Goal: Information Seeking & Learning: Learn about a topic

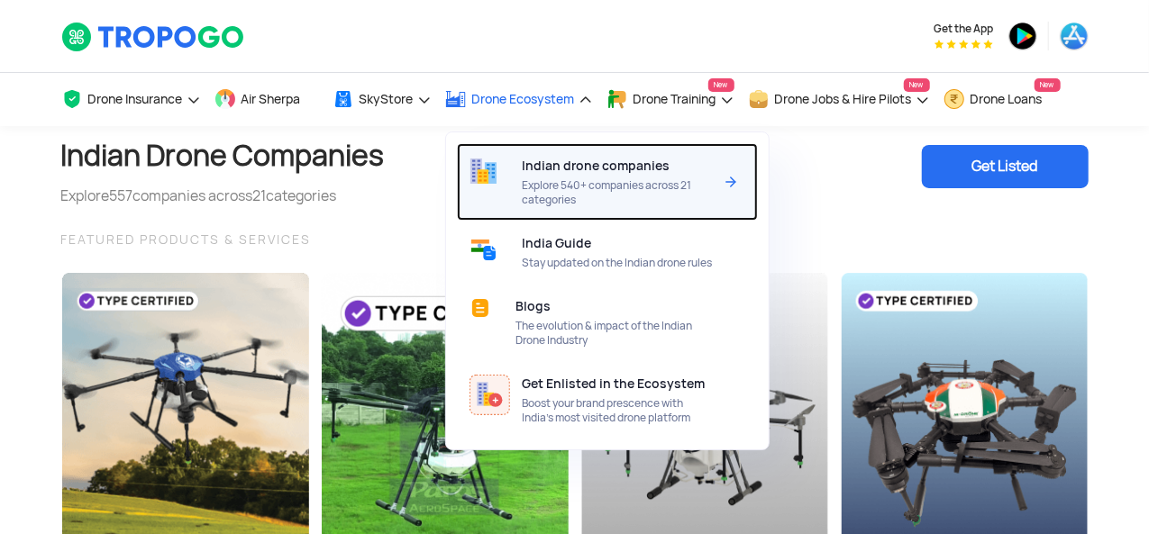
click at [601, 197] on span "Explore 540+ companies across 21 categories" at bounding box center [617, 192] width 190 height 29
click at [603, 186] on span "Explore 540+ companies across 21 categories" at bounding box center [617, 192] width 190 height 29
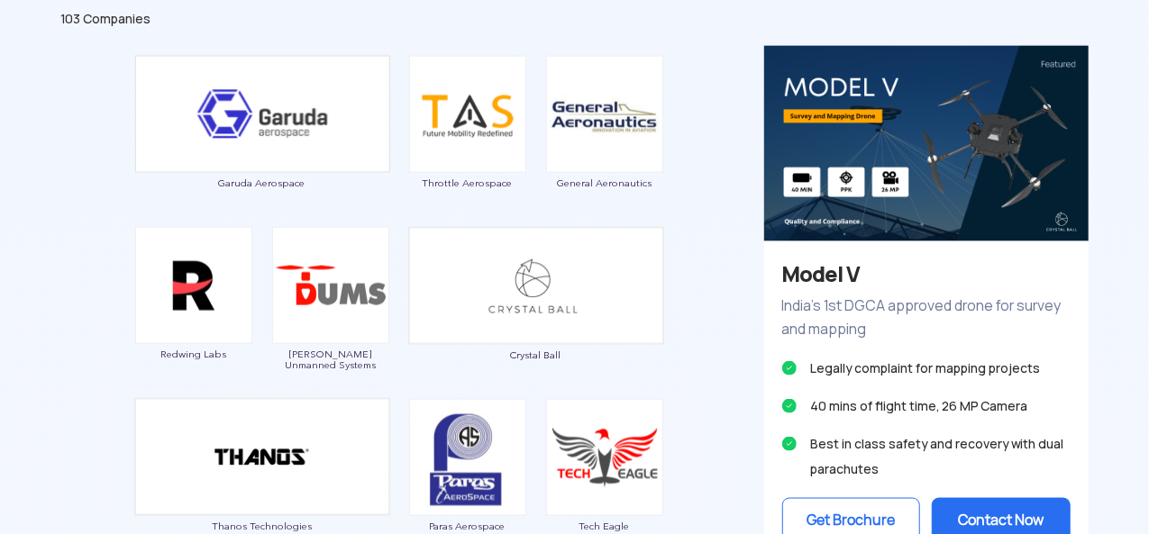
scroll to position [901, 0]
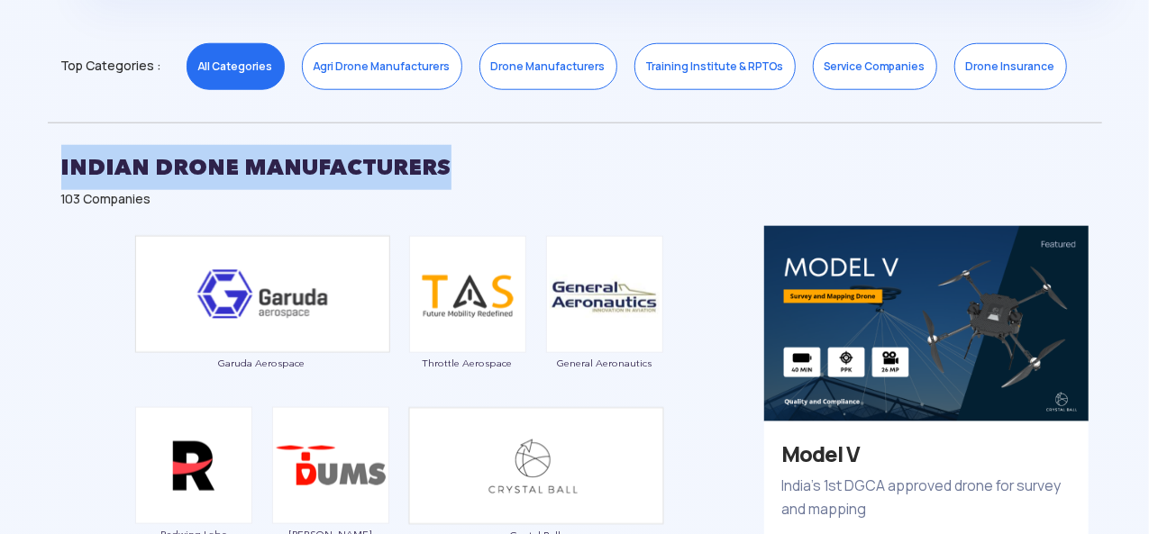
drag, startPoint x: 61, startPoint y: 177, endPoint x: 635, endPoint y: 177, distance: 573.8
click at [635, 177] on h2 "INDIAN DRONE MANUFACTURERS" at bounding box center [574, 167] width 1027 height 45
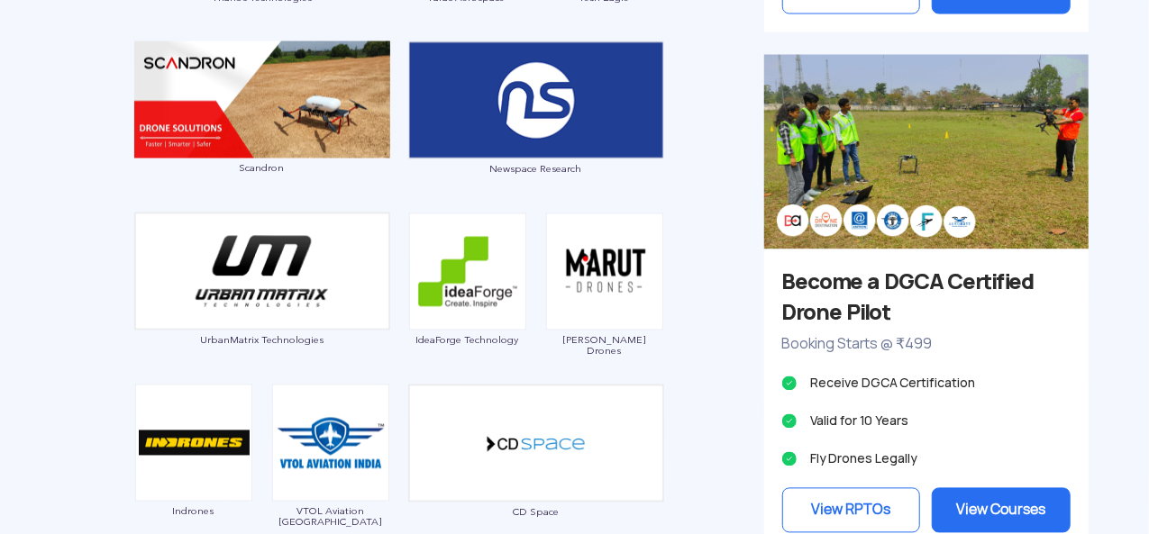
scroll to position [1712, 0]
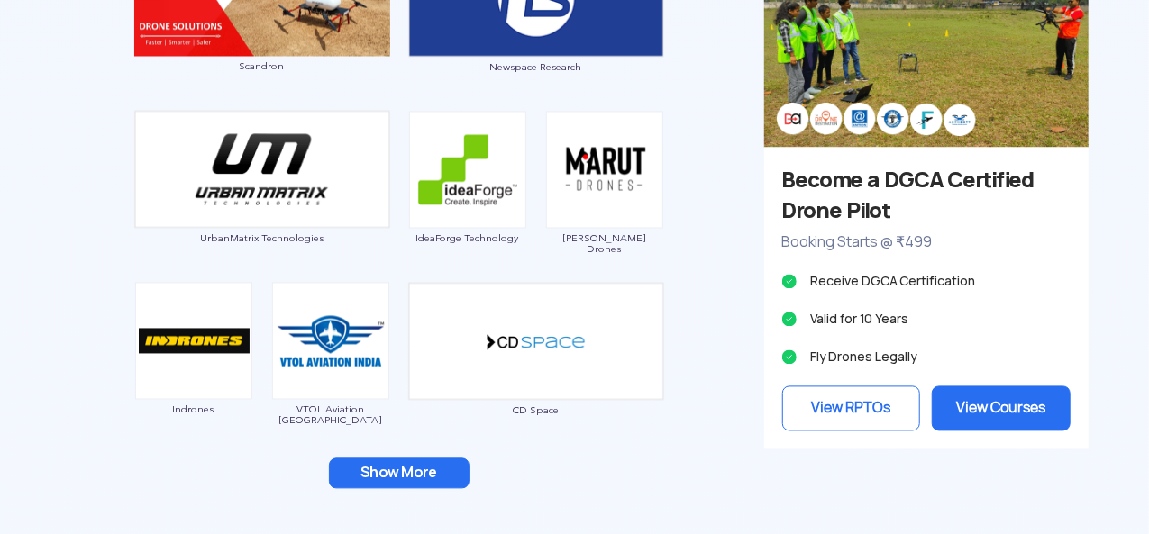
click at [392, 466] on button "Show More" at bounding box center [399, 474] width 141 height 31
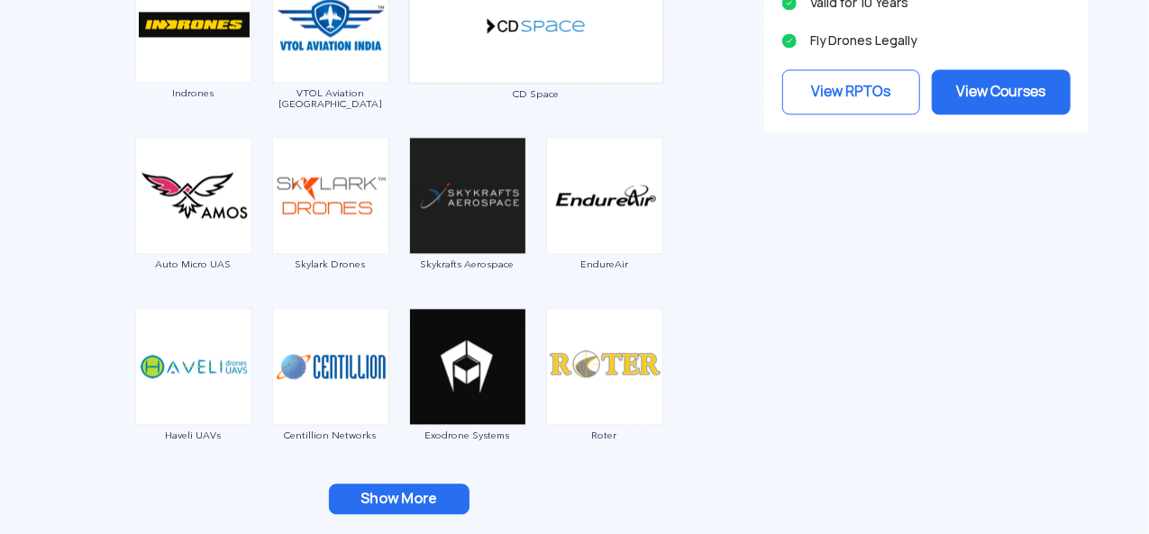
scroll to position [2072, 0]
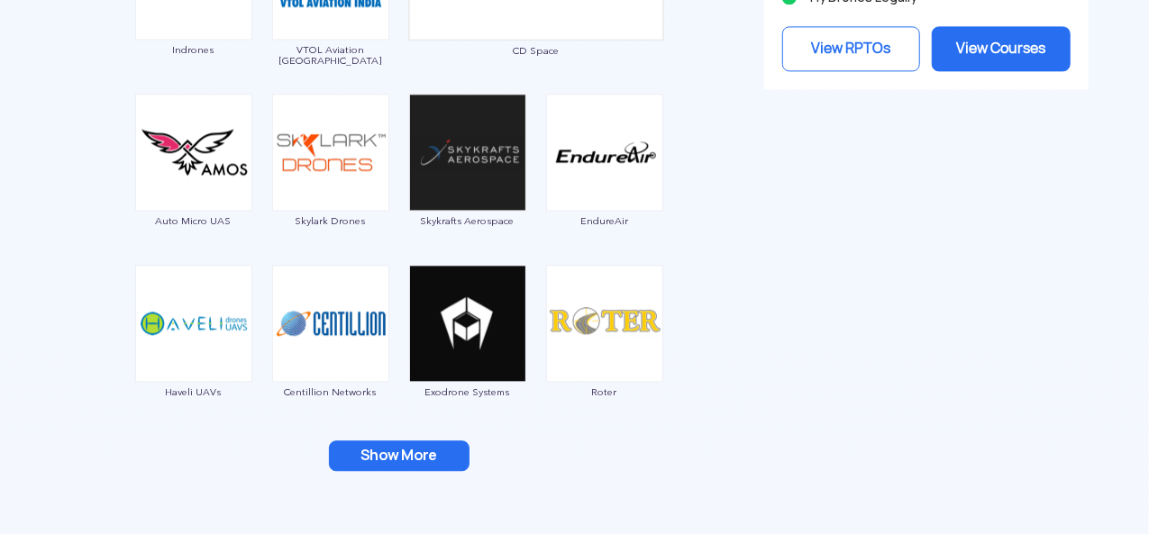
click at [411, 449] on button "Show More" at bounding box center [399, 455] width 141 height 31
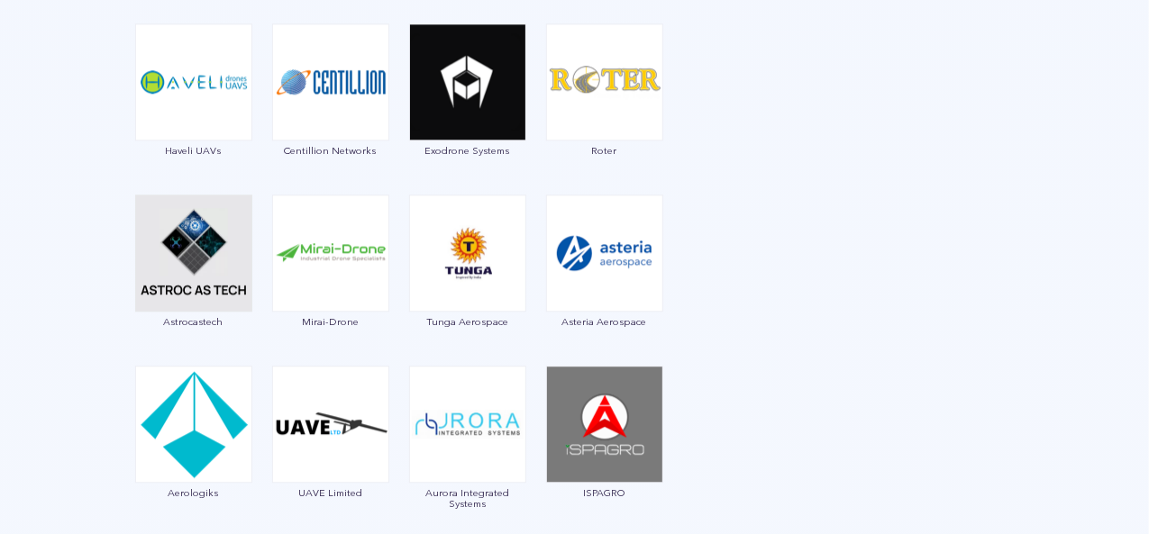
scroll to position [2342, 0]
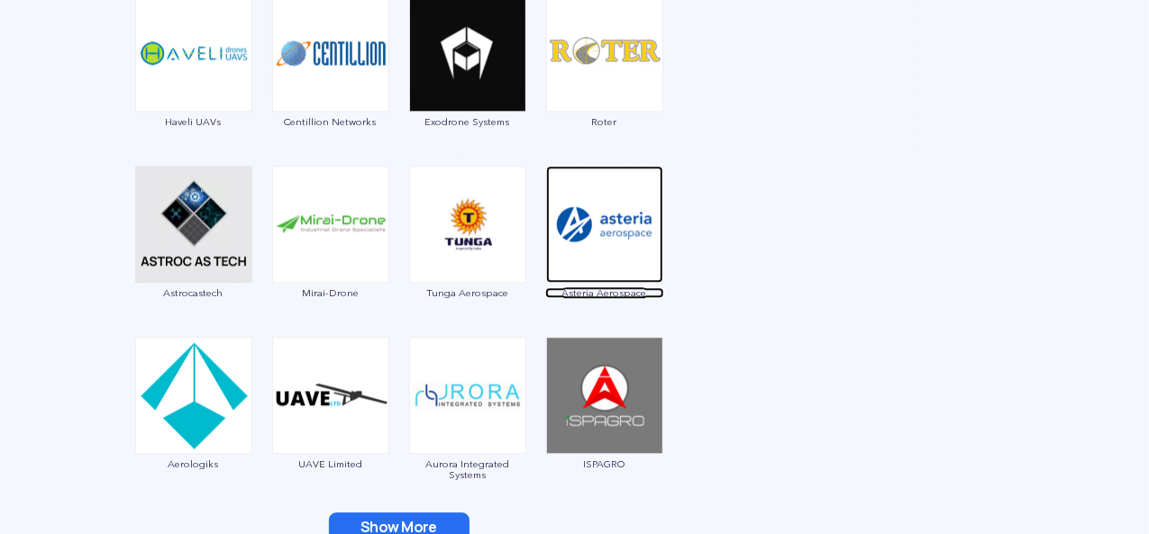
click at [588, 244] on img at bounding box center [604, 224] width 117 height 117
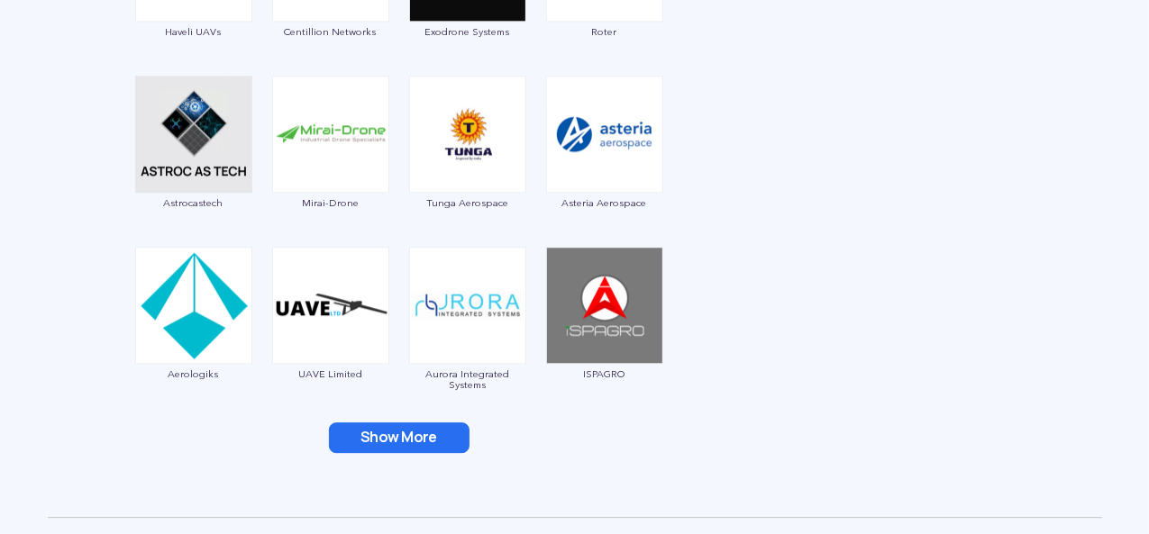
click at [374, 439] on button "Show More" at bounding box center [399, 437] width 141 height 31
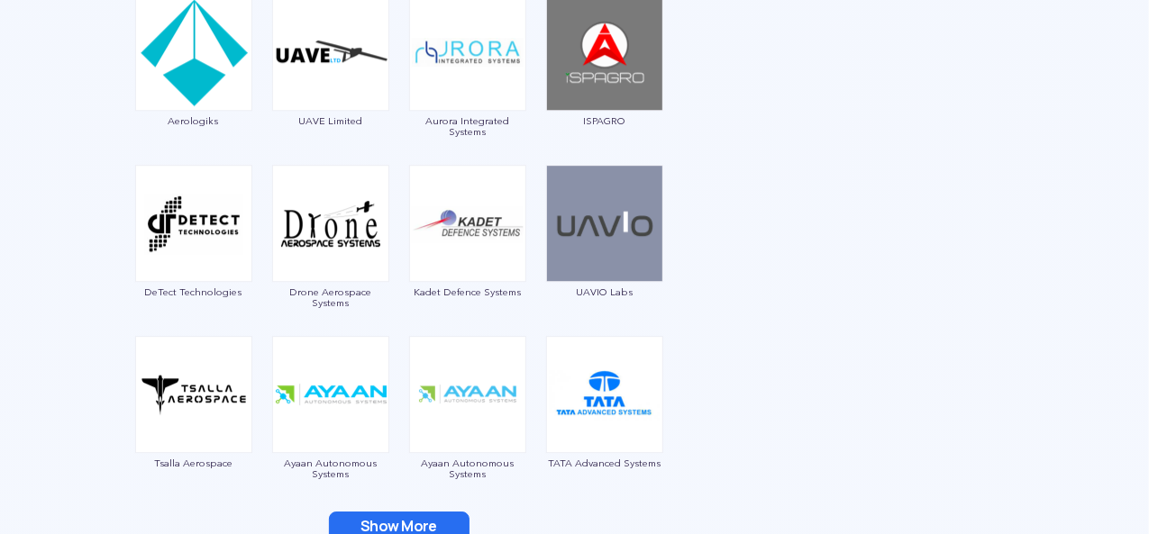
scroll to position [2702, 0]
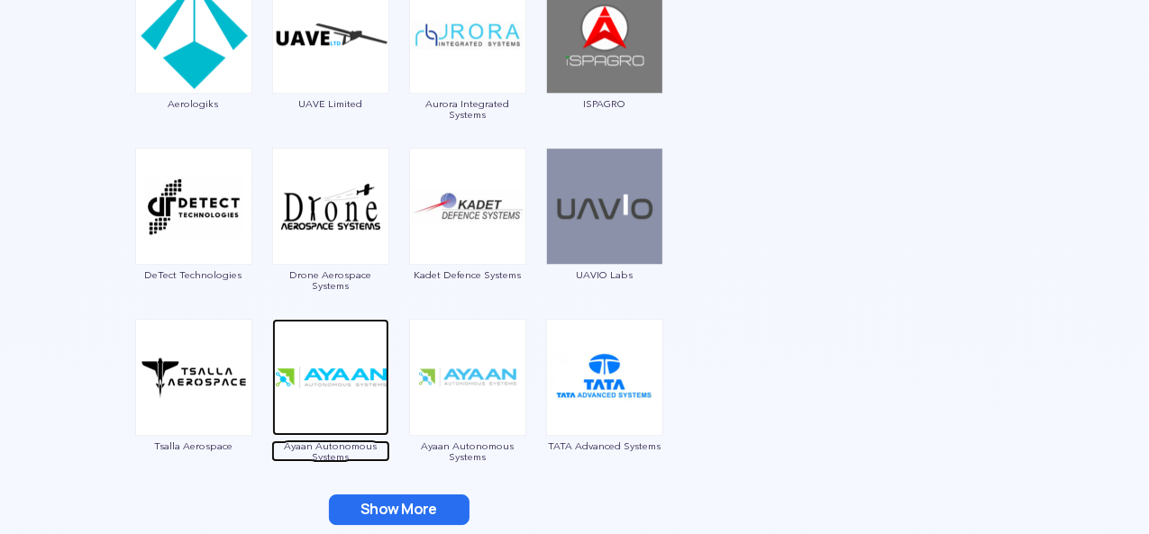
click at [310, 370] on img at bounding box center [330, 377] width 117 height 117
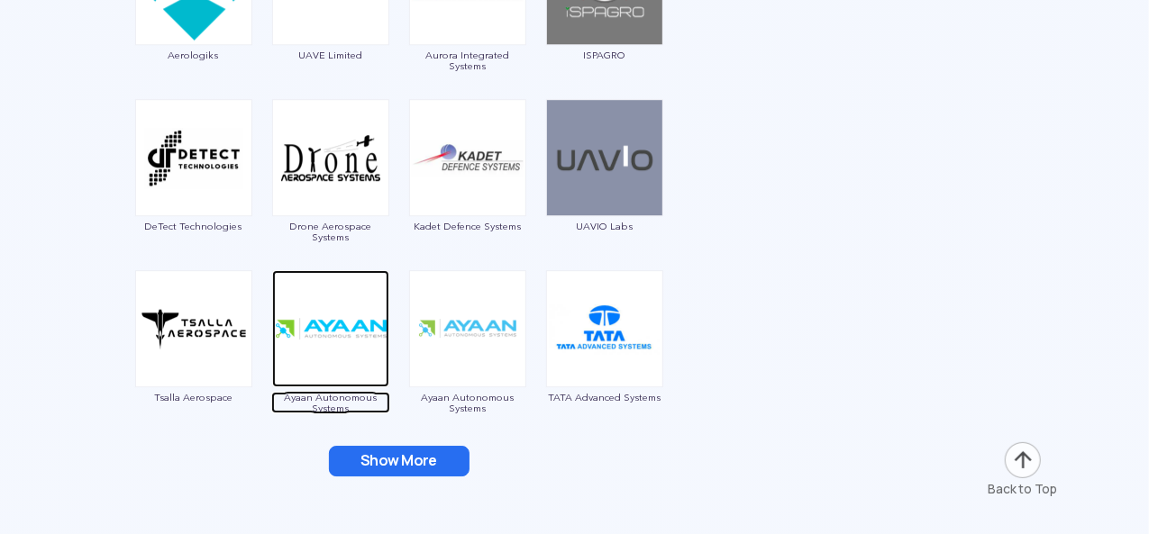
scroll to position [2792, 0]
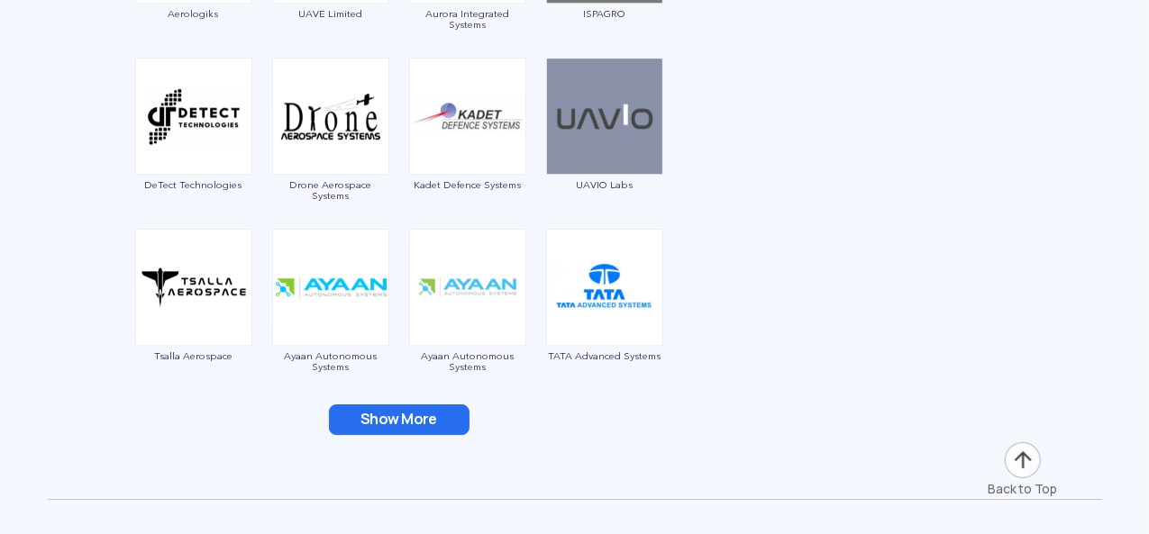
click at [439, 413] on button "Show More" at bounding box center [399, 419] width 141 height 31
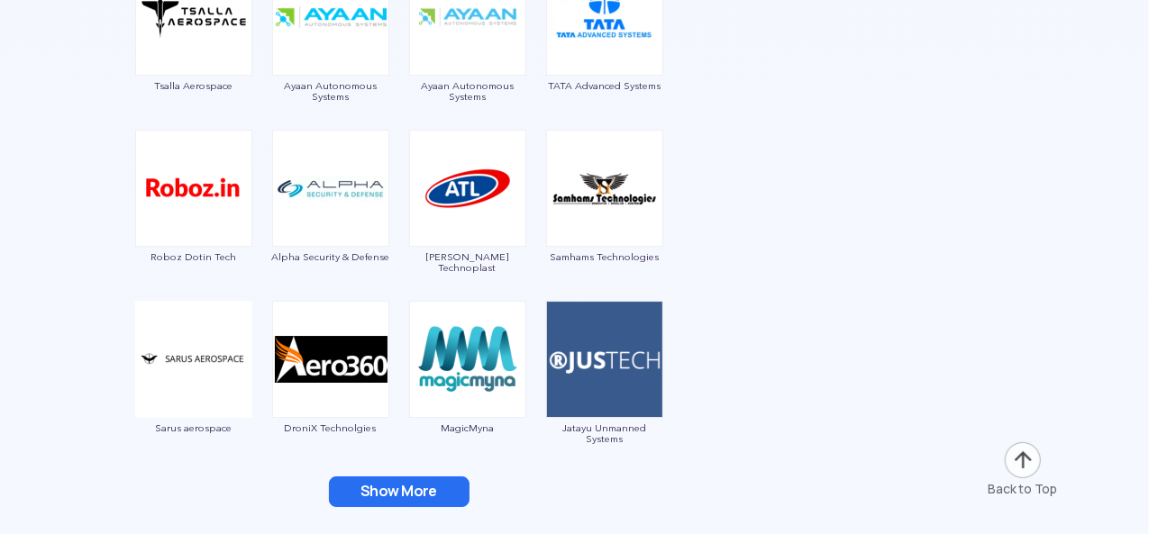
scroll to position [3153, 0]
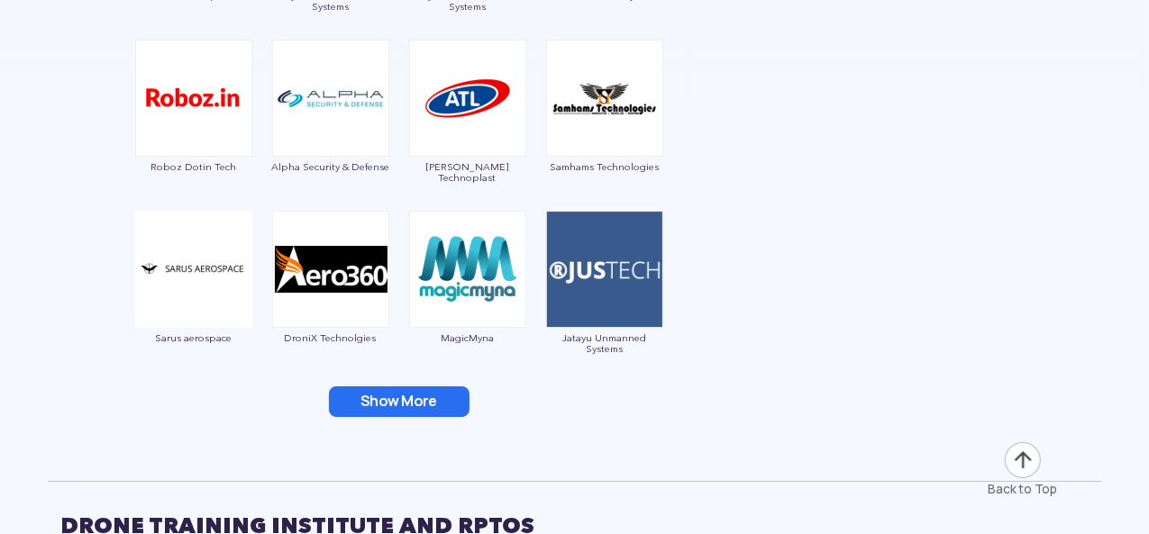
click at [368, 395] on button "Show More" at bounding box center [399, 401] width 141 height 31
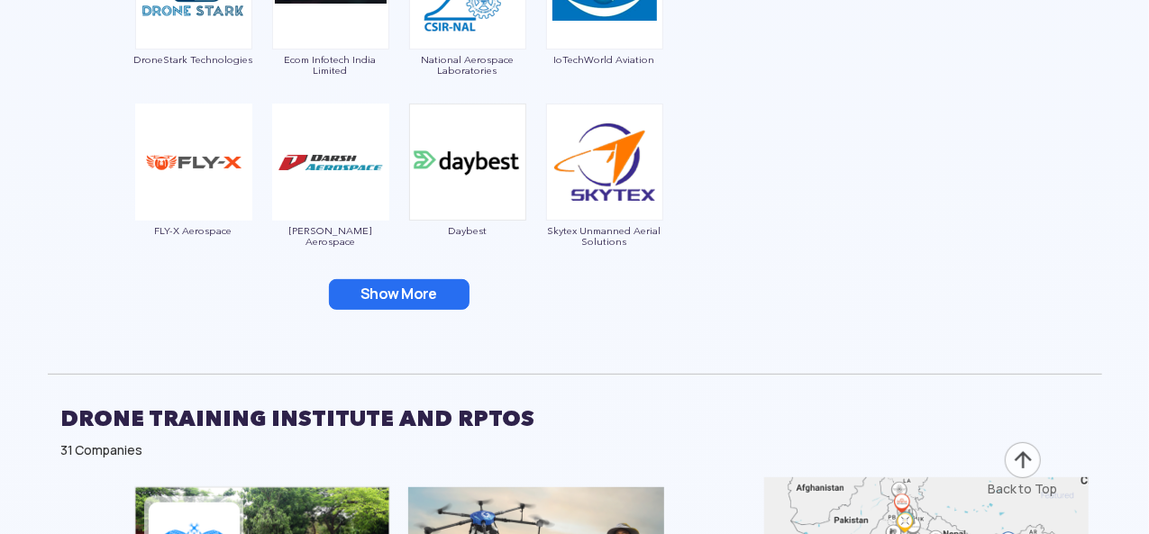
scroll to position [3603, 0]
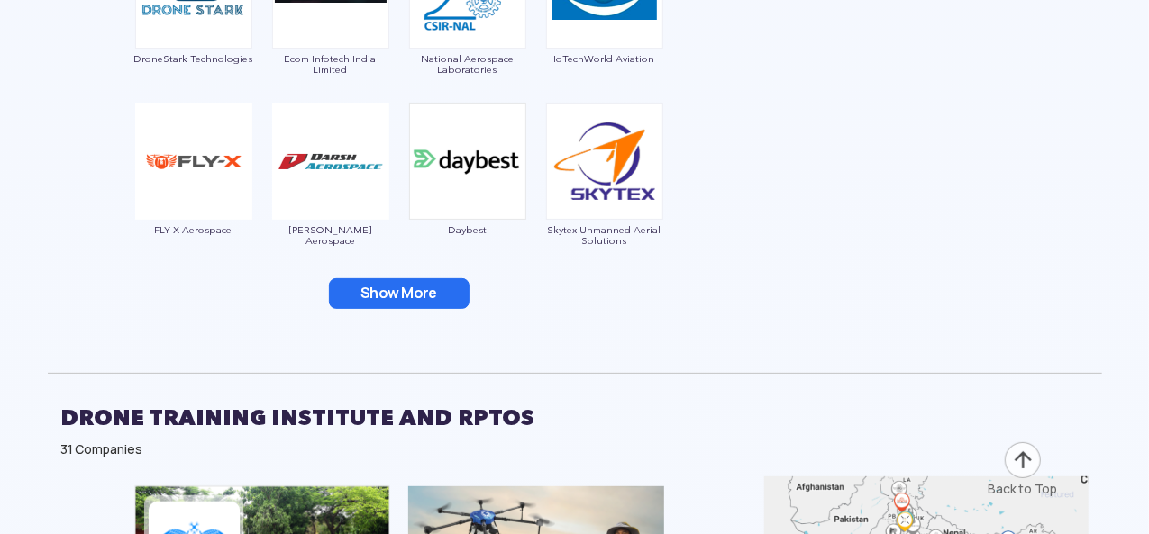
click at [422, 302] on button "Show More" at bounding box center [399, 293] width 141 height 31
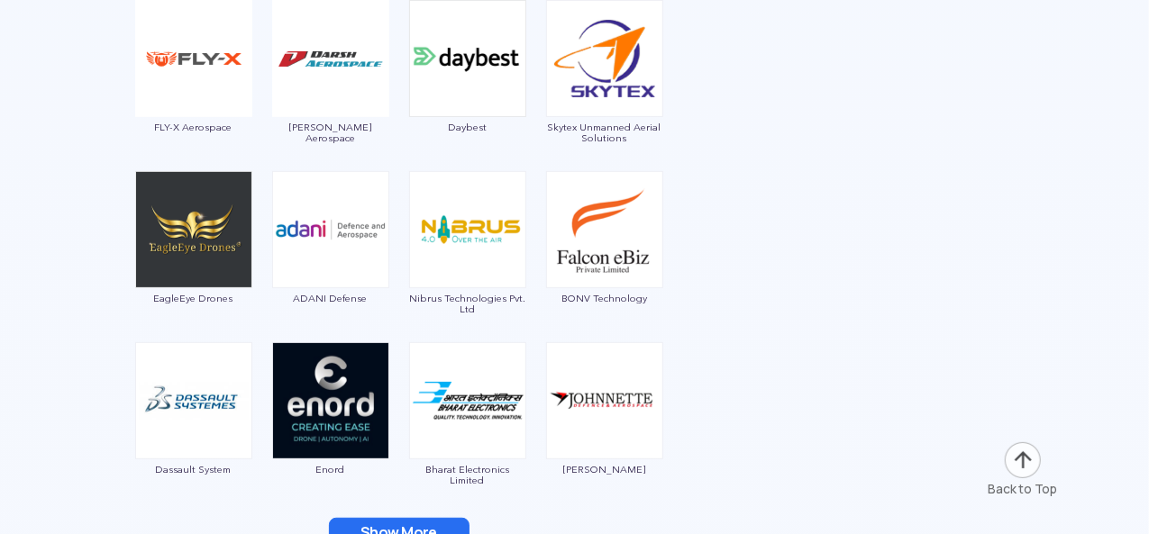
scroll to position [3783, 0]
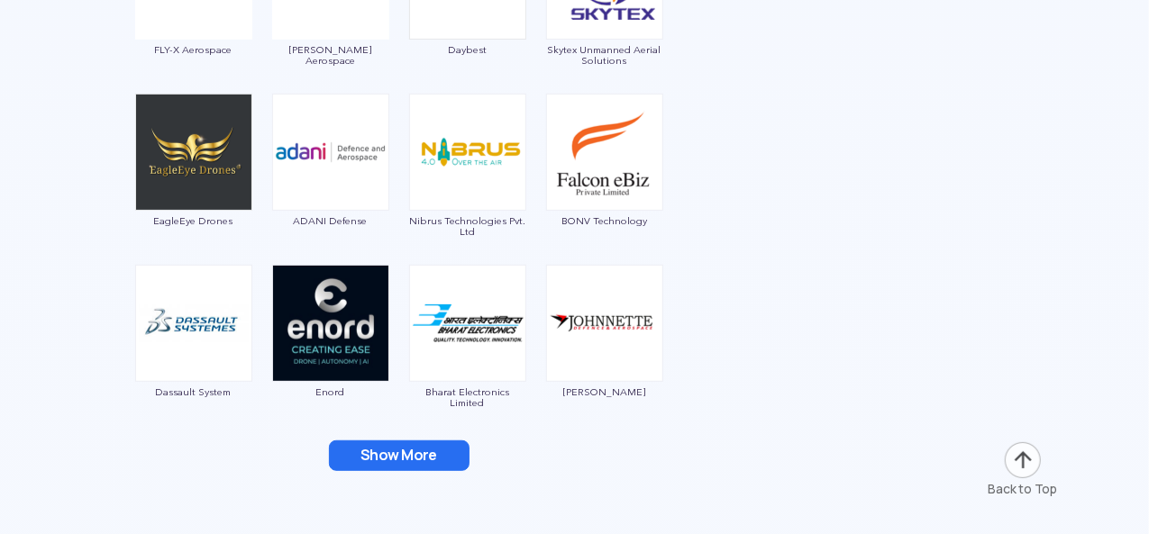
click at [422, 456] on button "Show More" at bounding box center [399, 455] width 141 height 31
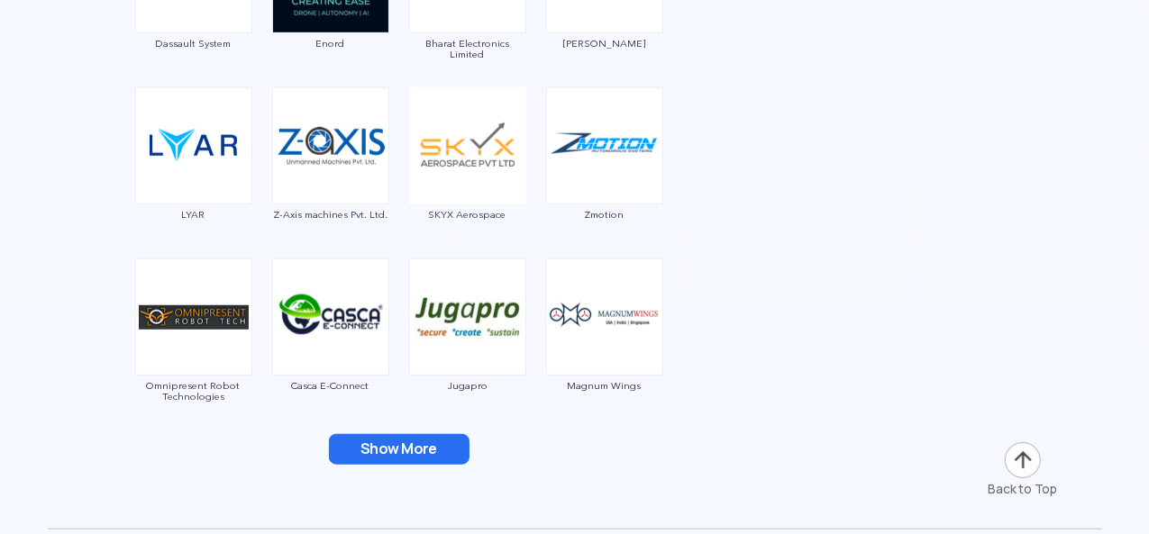
scroll to position [4234, 0]
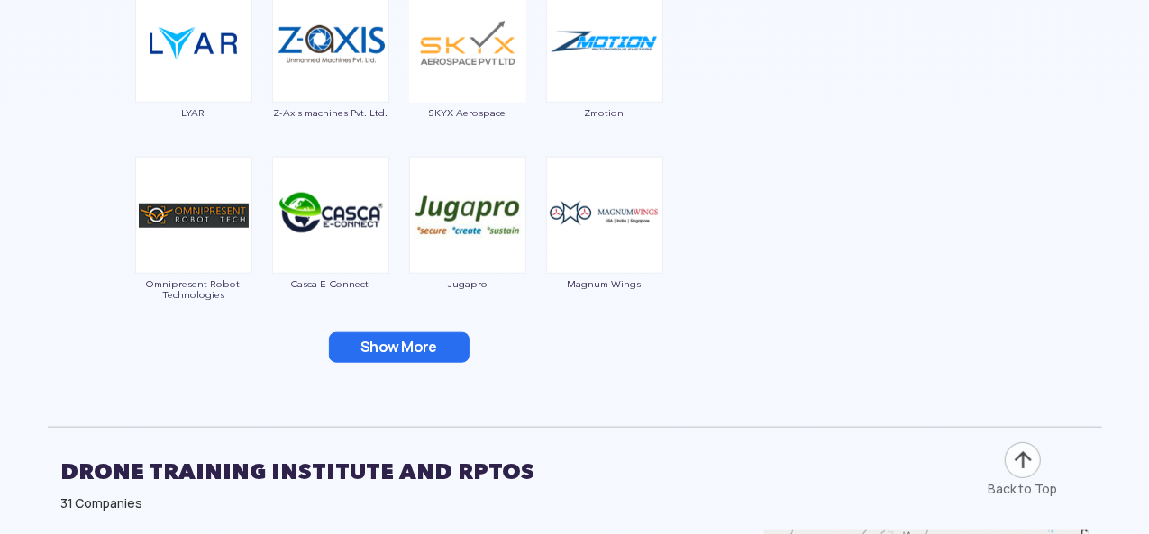
click at [397, 352] on button "Show More" at bounding box center [399, 347] width 141 height 31
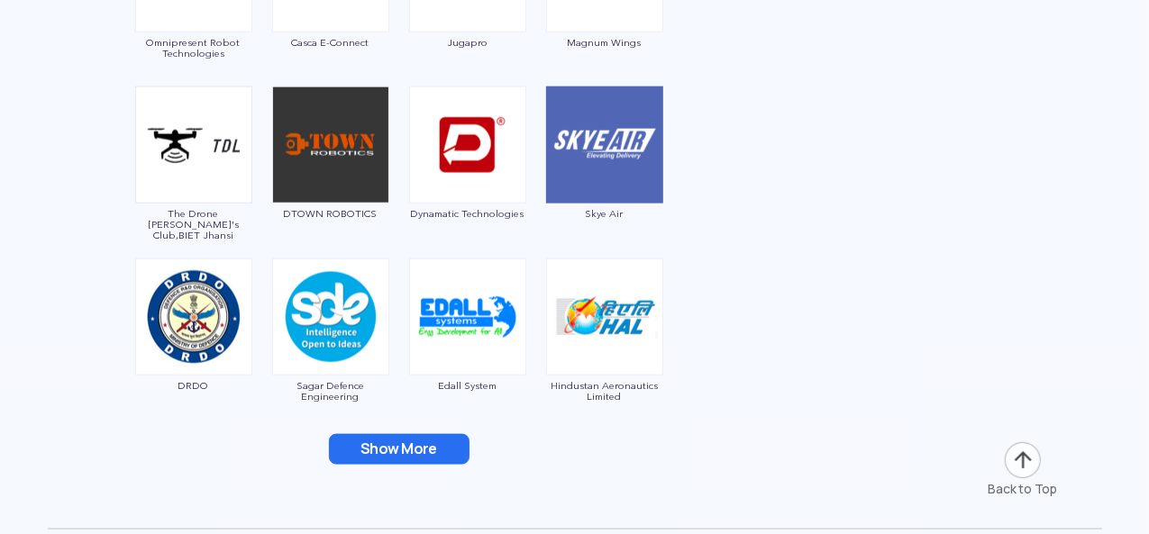
scroll to position [4504, 0]
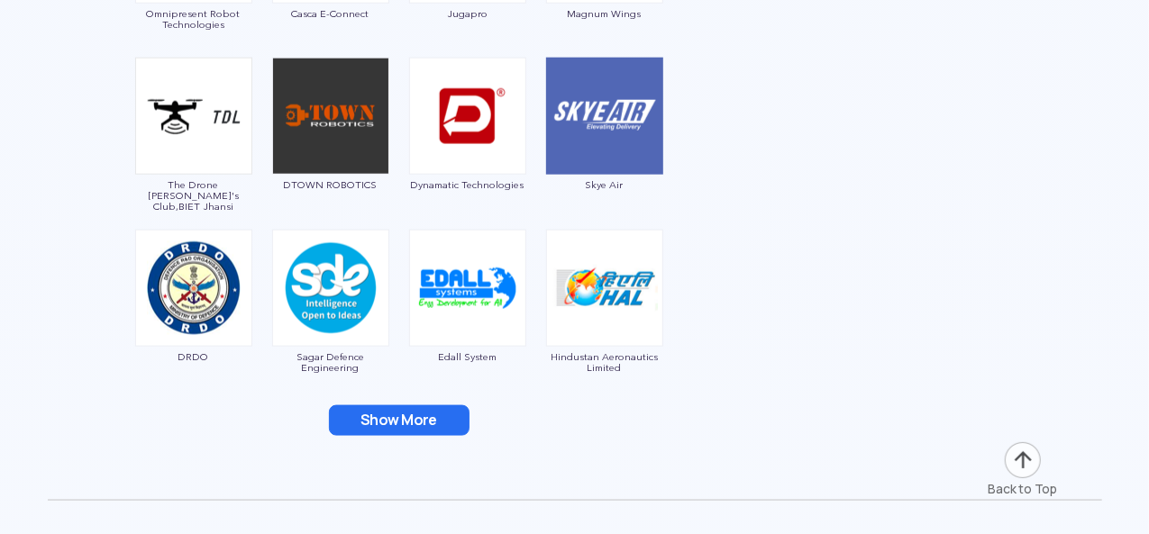
click at [387, 413] on button "Show More" at bounding box center [399, 420] width 141 height 31
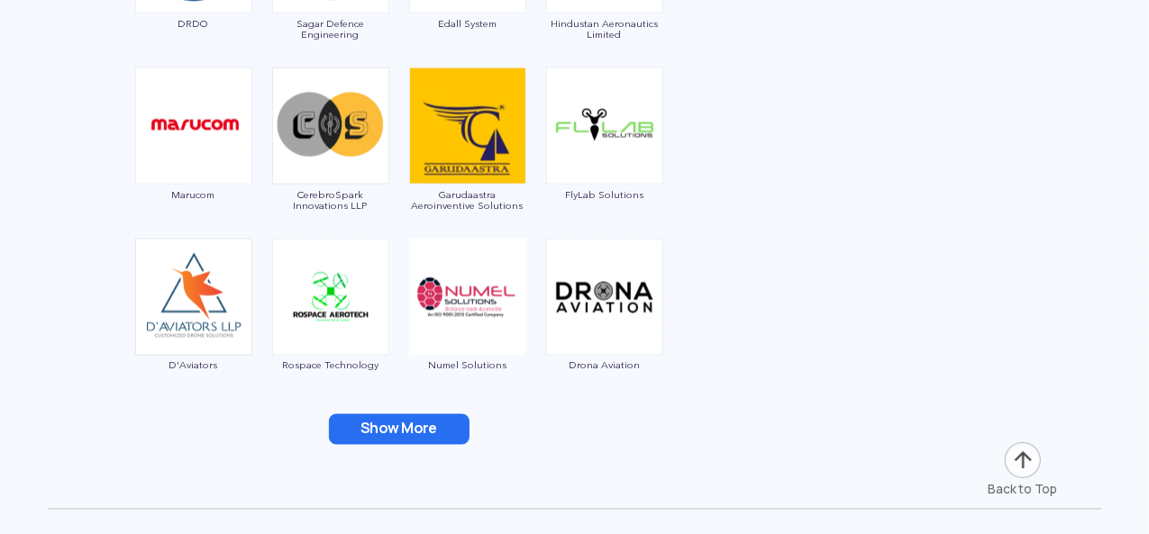
scroll to position [4864, 0]
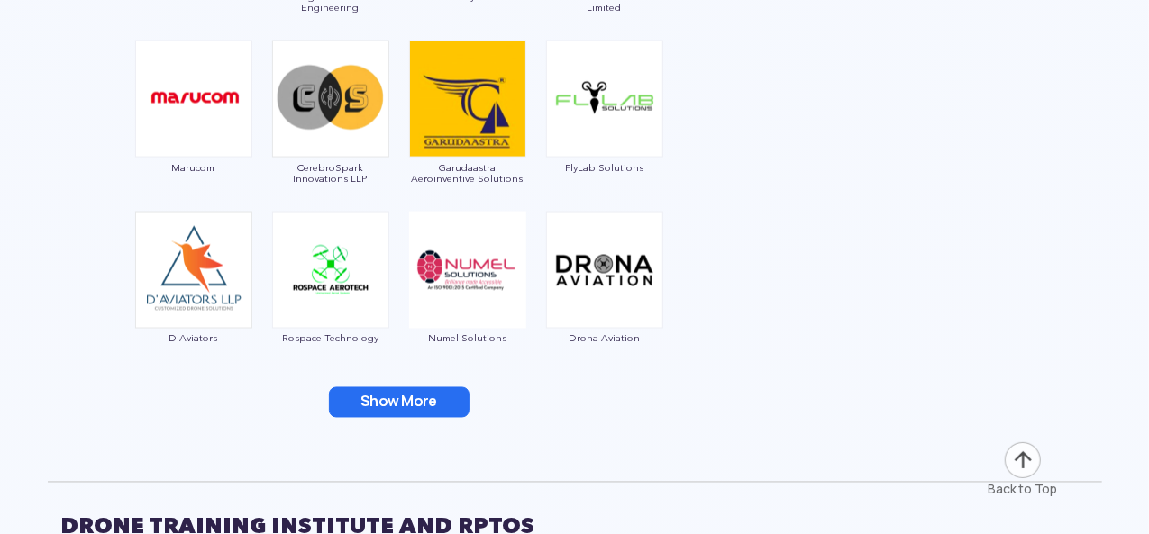
click at [378, 397] on button "Show More" at bounding box center [399, 402] width 141 height 31
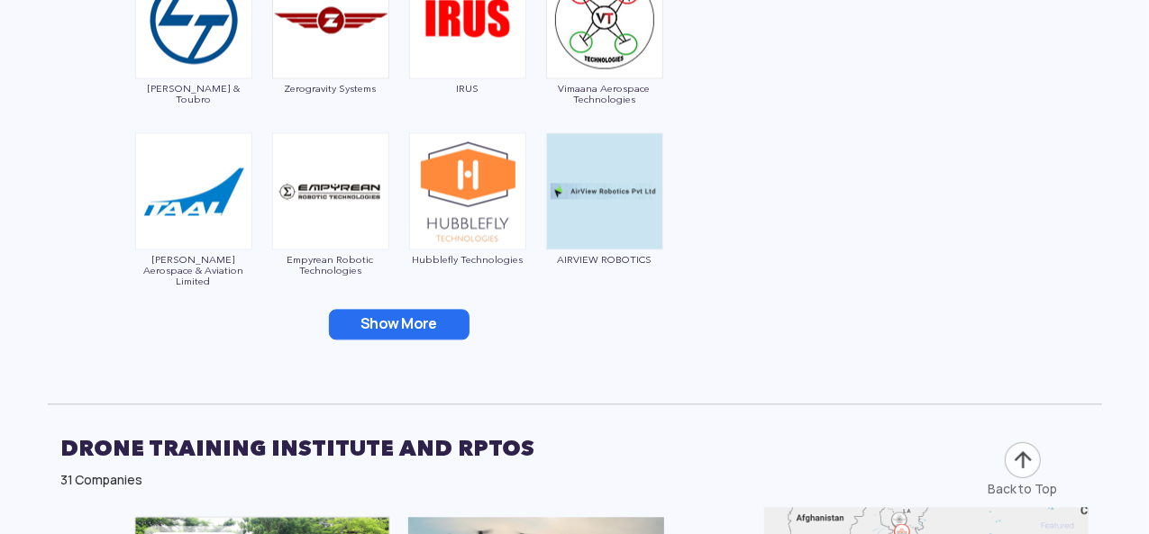
scroll to position [5315, 0]
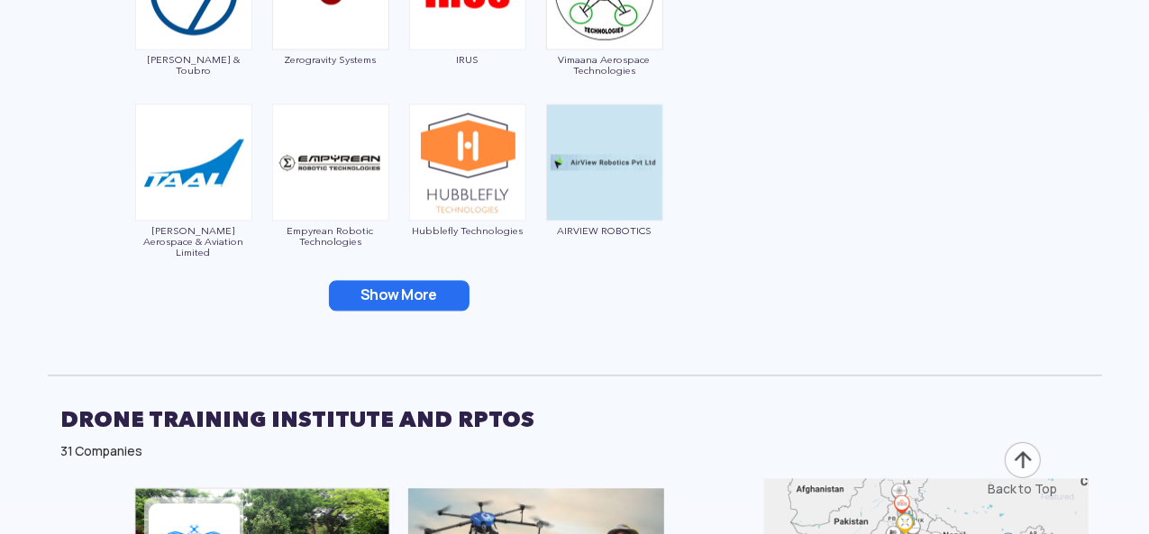
click at [402, 306] on button "Show More" at bounding box center [399, 295] width 141 height 31
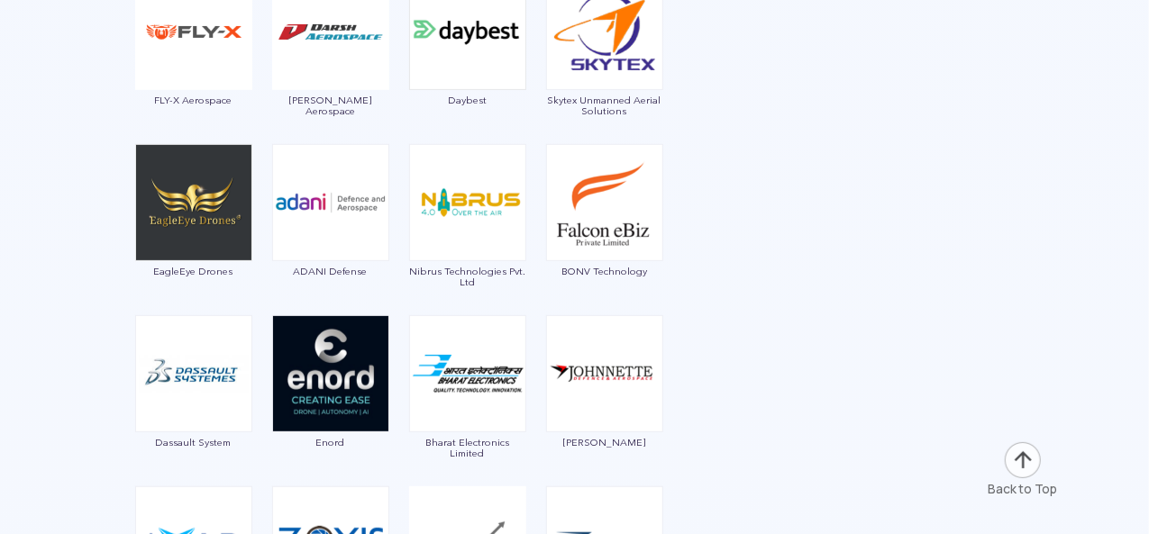
scroll to position [3783, 0]
